Goal: Task Accomplishment & Management: Use online tool/utility

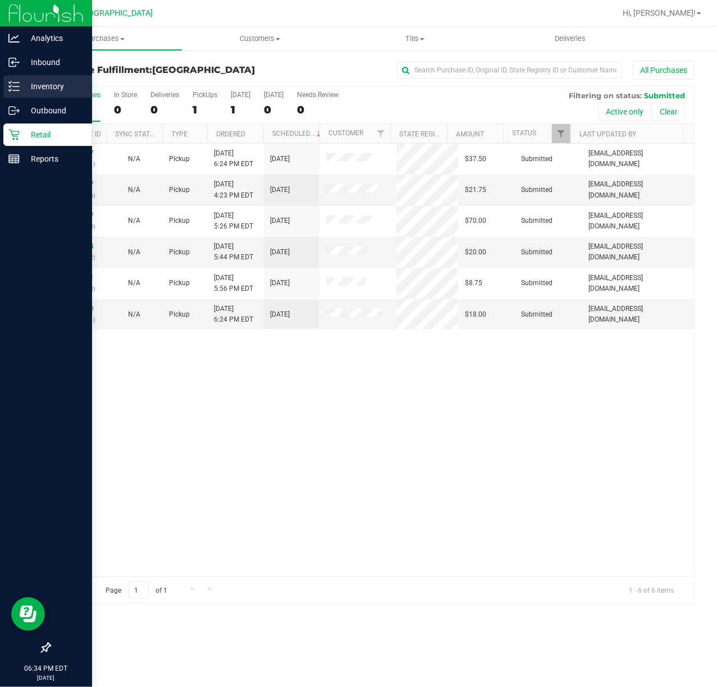
click at [15, 86] on icon at bounding box center [13, 86] width 11 height 11
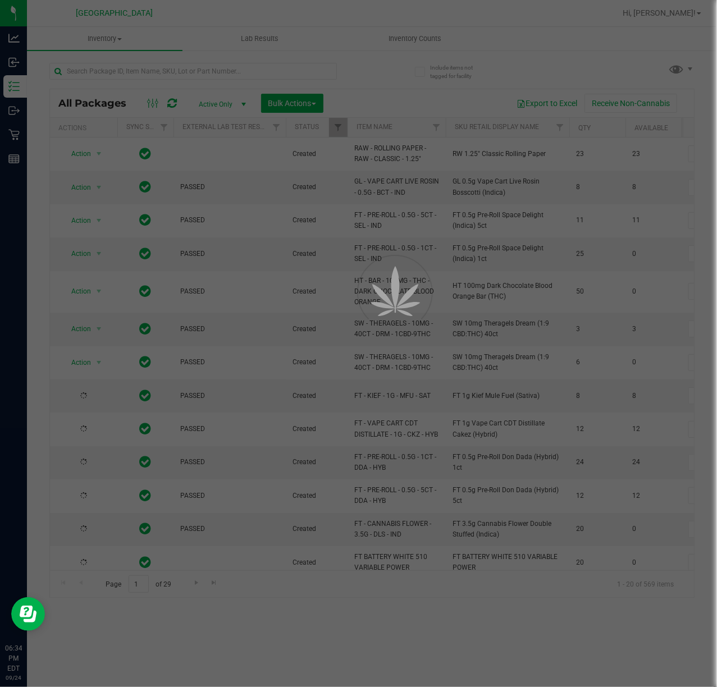
click at [155, 66] on div at bounding box center [358, 343] width 717 height 687
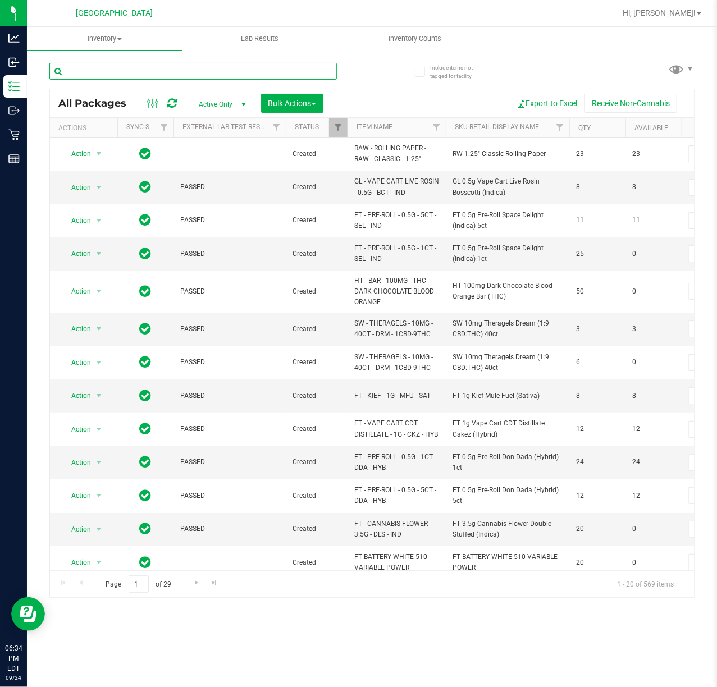
click at [137, 70] on input "text" at bounding box center [192, 71] width 287 height 17
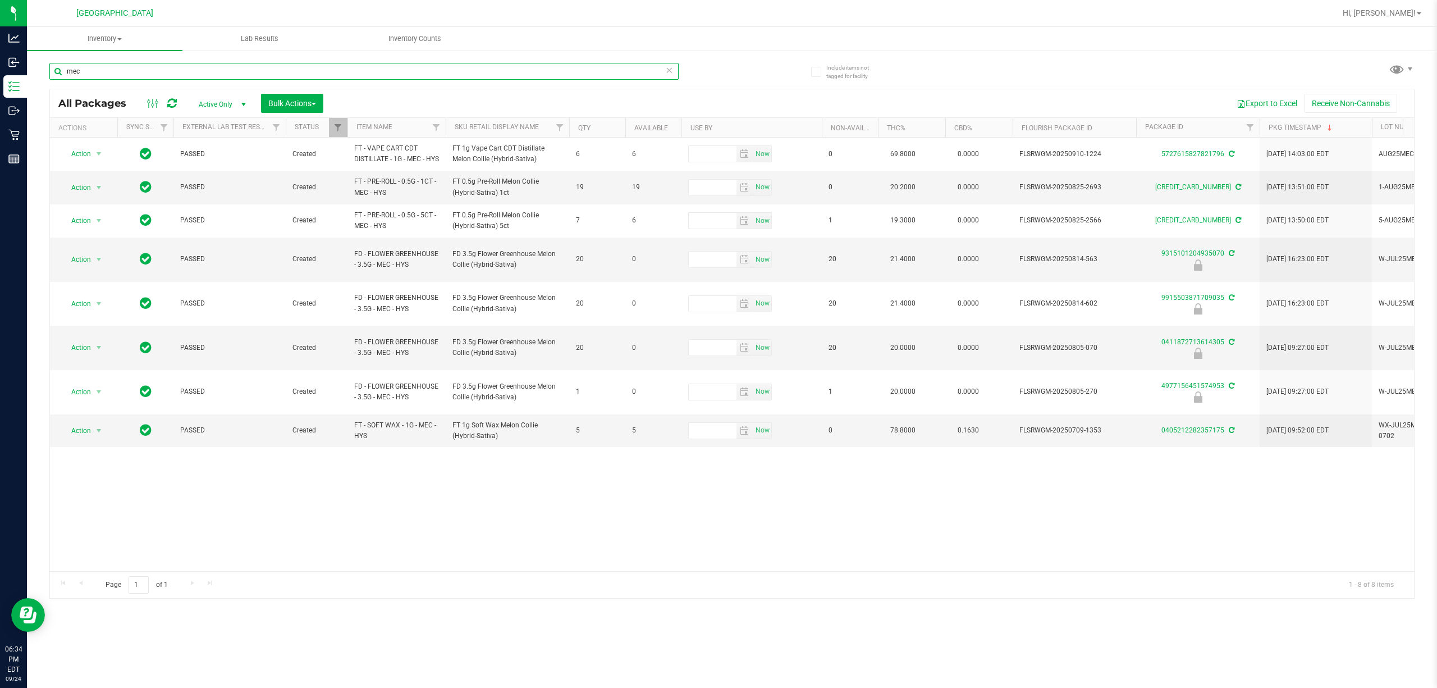
type input "mec"
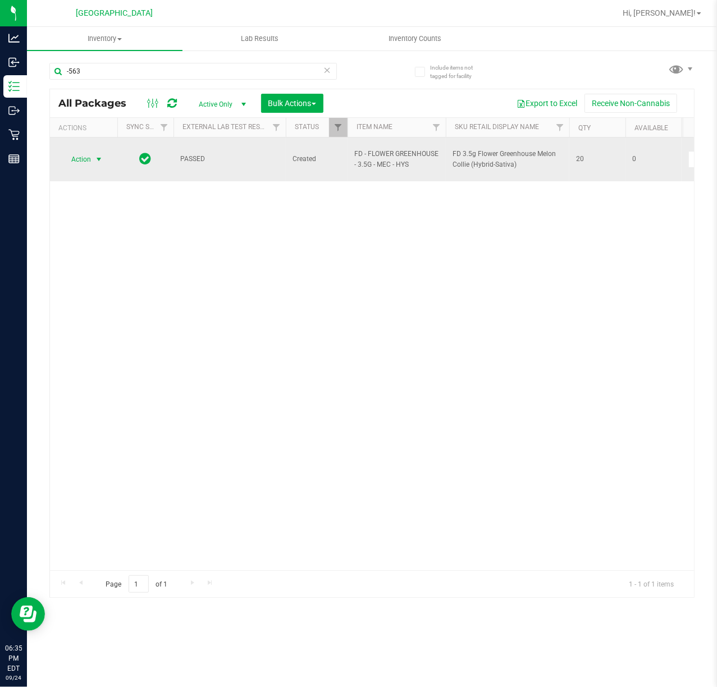
type input "-563"
click at [97, 155] on span "select" at bounding box center [98, 159] width 9 height 9
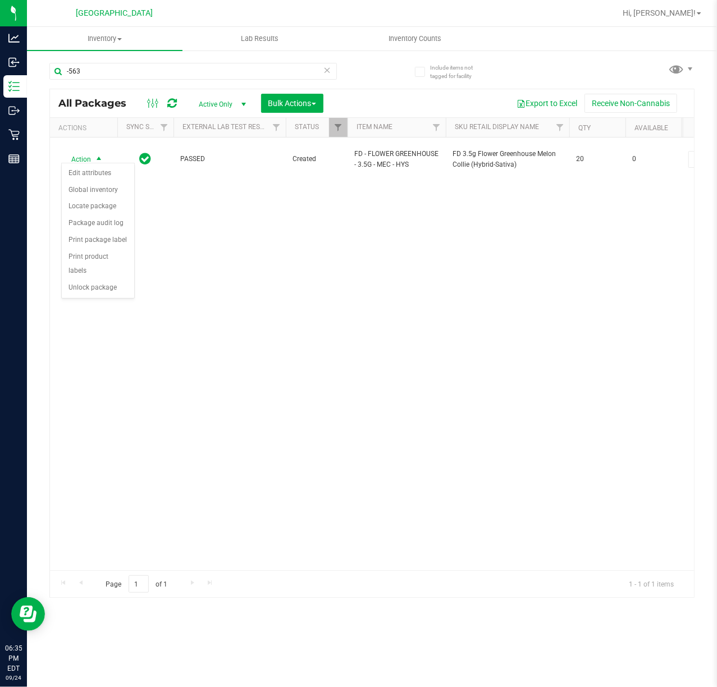
click at [85, 299] on div "Action Edit attributes Global inventory Locate package Package audit log Print …" at bounding box center [98, 231] width 74 height 136
click at [74, 295] on li "Unlock package" at bounding box center [98, 288] width 72 height 17
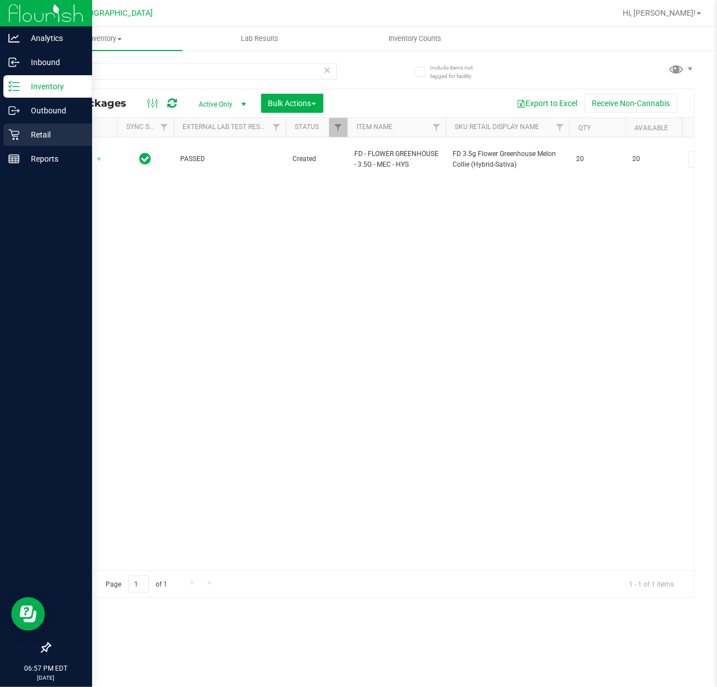
click at [25, 130] on p "Retail" at bounding box center [53, 134] width 67 height 13
